Goal: Transaction & Acquisition: Purchase product/service

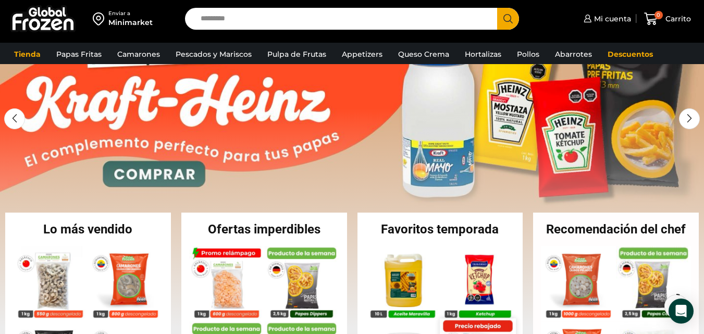
scroll to position [52, 0]
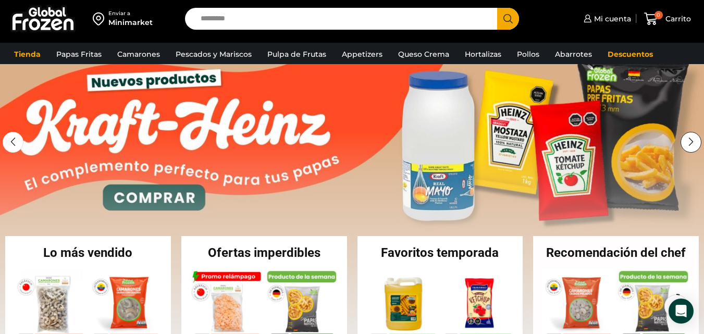
click at [691, 142] on div "Next slide" at bounding box center [691, 142] width 21 height 21
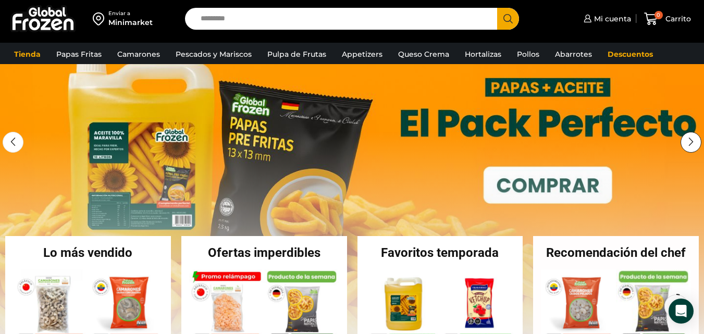
click at [690, 142] on div "Next slide" at bounding box center [691, 142] width 21 height 21
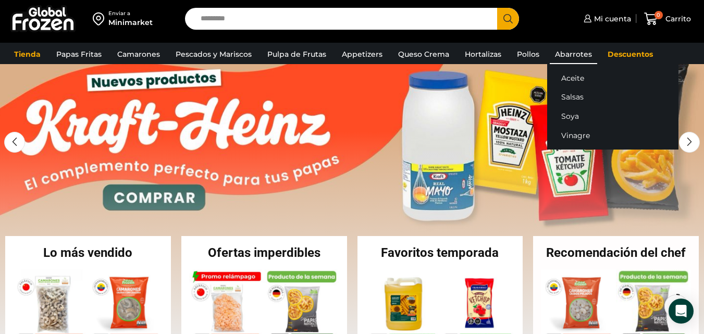
click at [569, 54] on link "Abarrotes" at bounding box center [573, 54] width 47 height 20
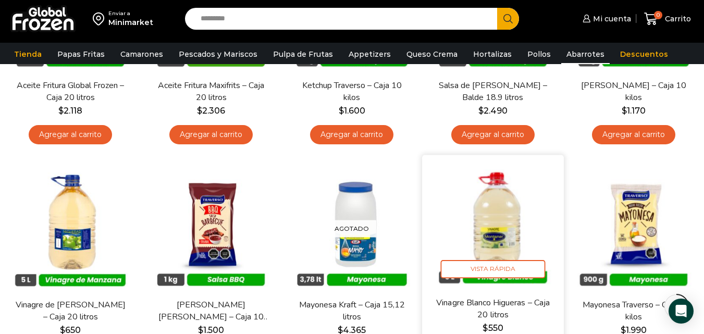
scroll to position [261, 0]
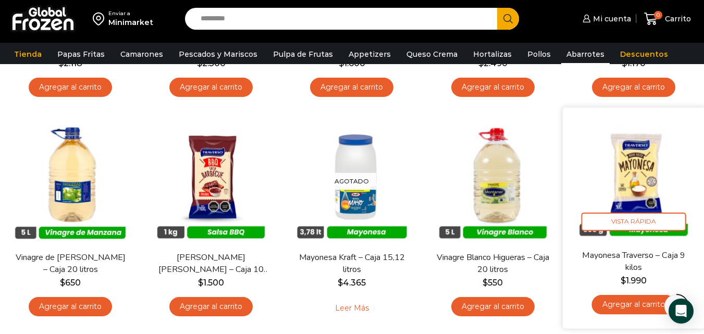
click at [639, 187] on img at bounding box center [634, 178] width 126 height 126
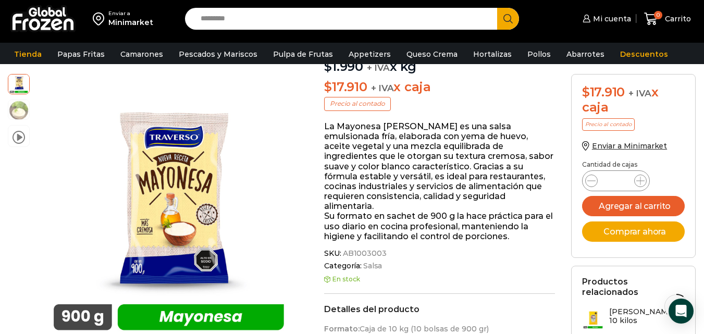
scroll to position [53, 0]
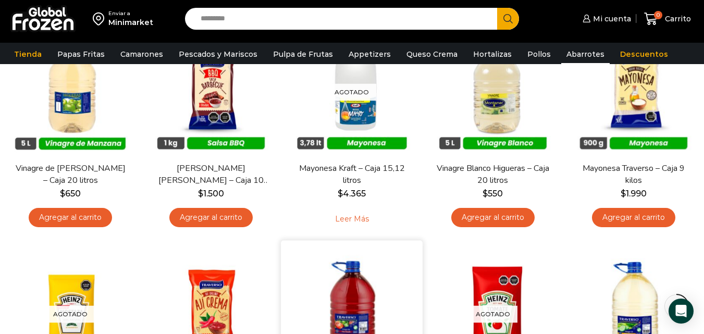
scroll to position [313, 0]
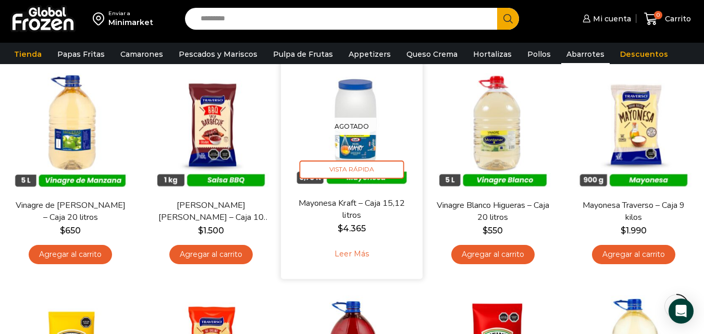
click at [347, 133] on p "Agotado" at bounding box center [352, 125] width 50 height 17
click at [356, 144] on img at bounding box center [352, 126] width 126 height 126
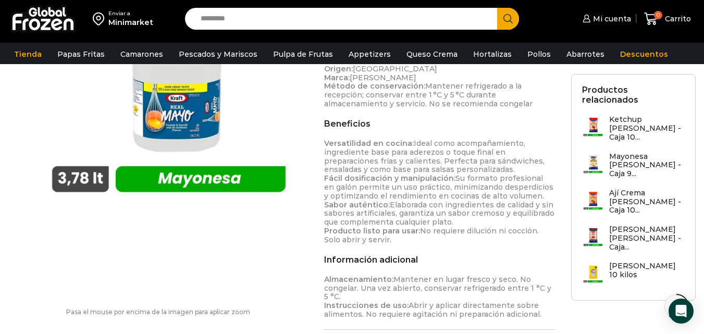
scroll to position [521, 0]
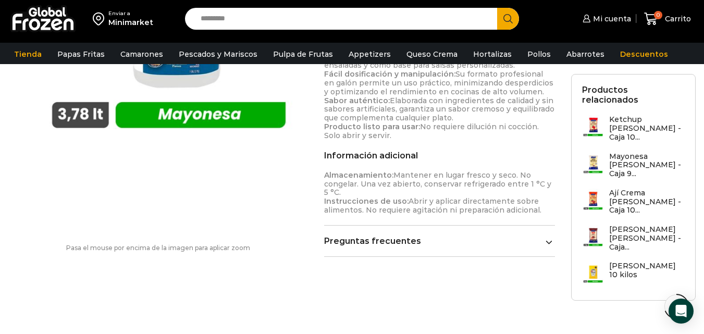
click at [436, 243] on link "Preguntas frecuentes" at bounding box center [439, 241] width 231 height 10
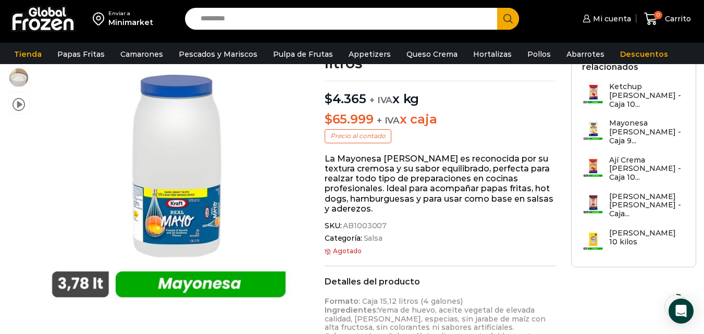
scroll to position [52, 0]
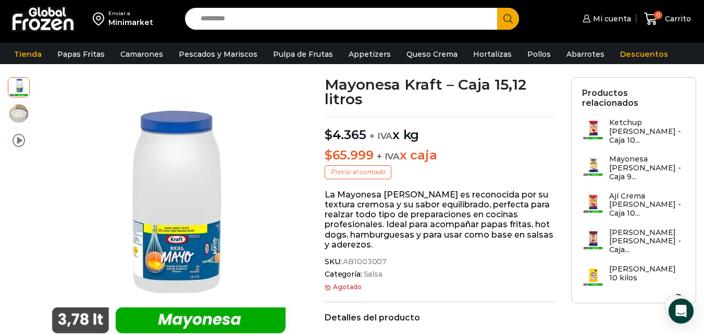
click at [650, 192] on h3 "Ají Crema [PERSON_NAME] - Caja 10..." at bounding box center [647, 205] width 76 height 26
click at [623, 192] on h3 "Ají Crema [PERSON_NAME] - Caja 10..." at bounding box center [647, 205] width 76 height 26
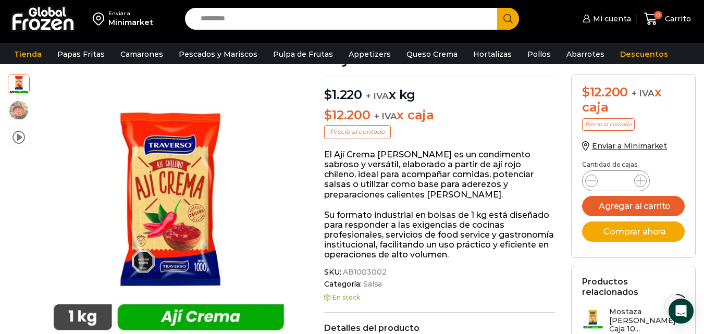
scroll to position [104, 0]
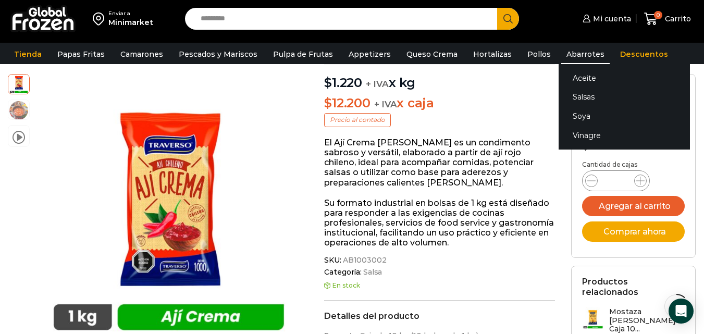
click at [564, 53] on link "Abarrotes" at bounding box center [585, 54] width 48 height 20
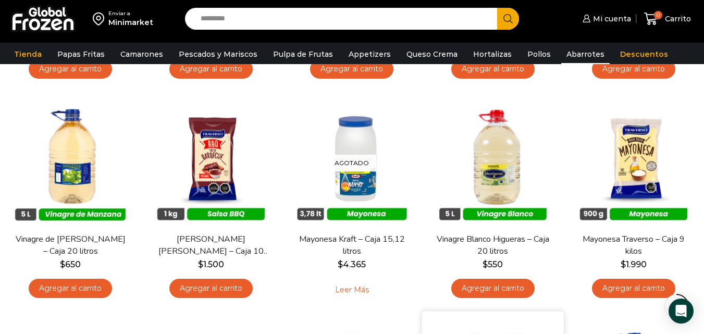
scroll to position [261, 0]
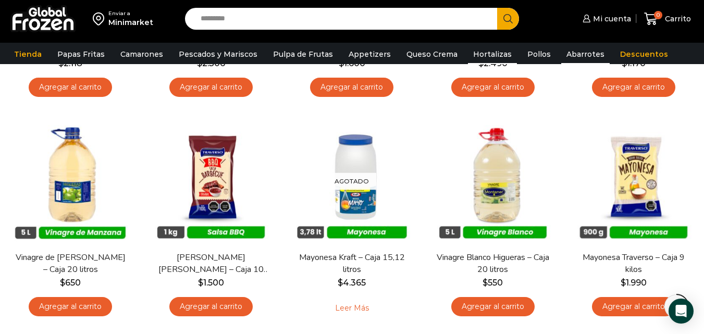
click at [481, 54] on link "Hortalizas" at bounding box center [492, 54] width 49 height 20
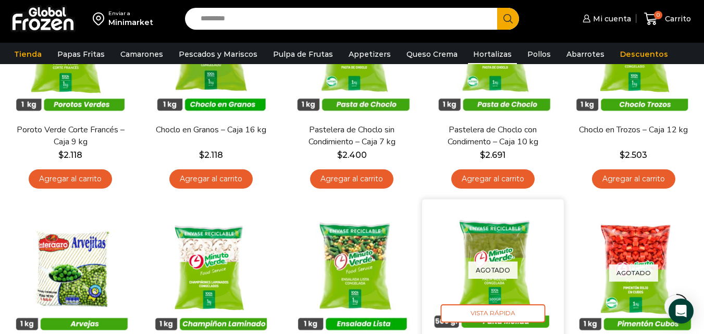
scroll to position [104, 0]
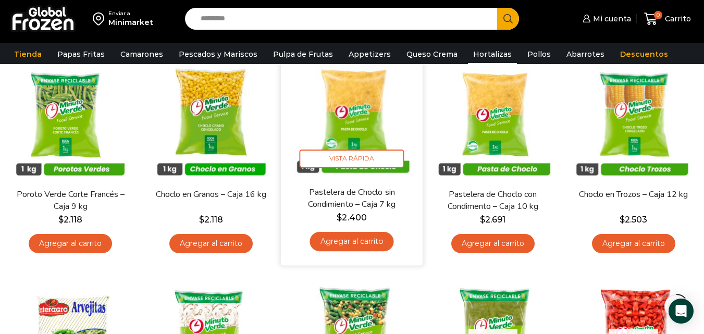
click at [363, 137] on img at bounding box center [352, 115] width 126 height 126
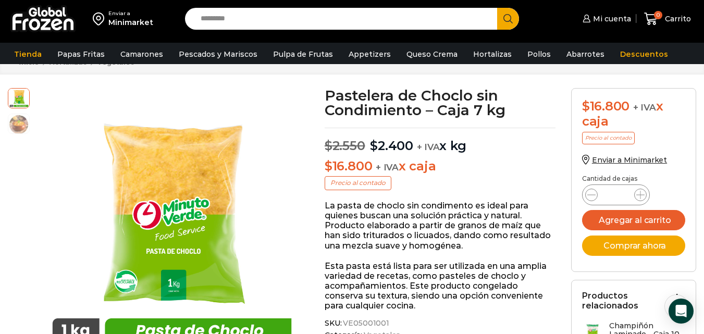
scroll to position [105, 0]
